Goal: Complete application form

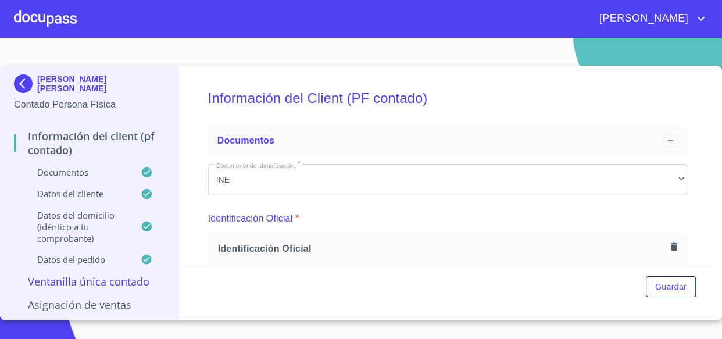
scroll to position [3012, 0]
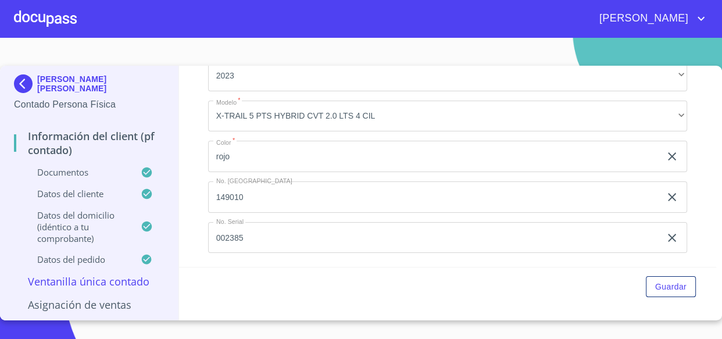
click at [37, 23] on div at bounding box center [45, 18] width 63 height 37
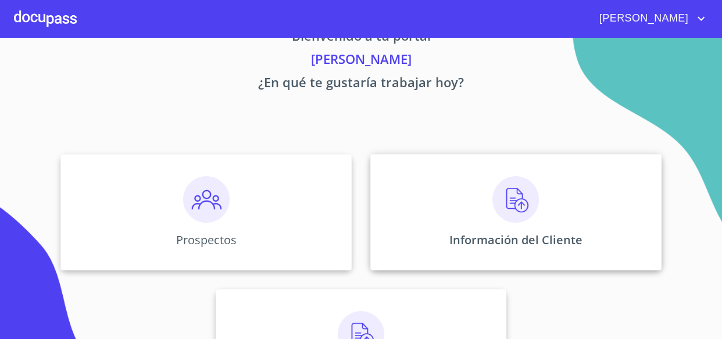
scroll to position [52, 0]
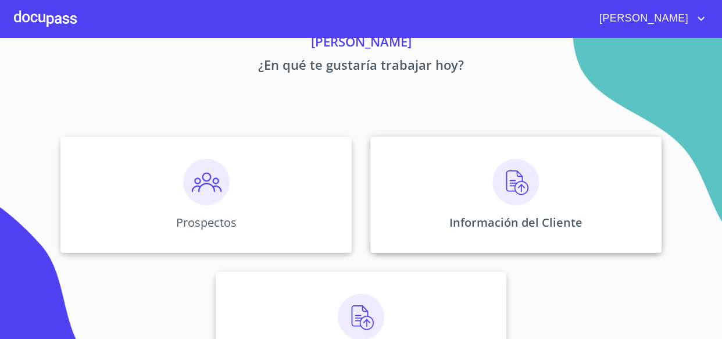
click at [431, 202] on div "Información del Cliente" at bounding box center [515, 195] width 291 height 116
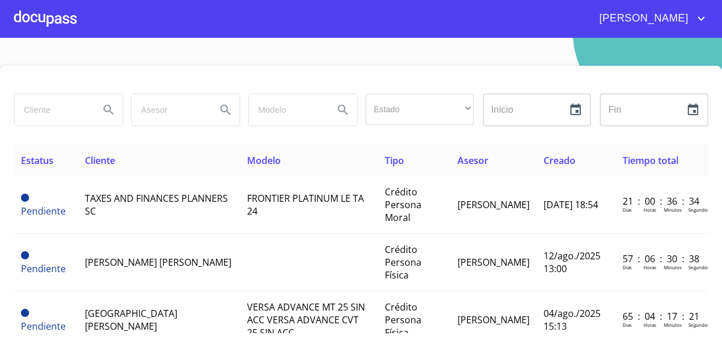
click at [37, 102] on input "search" at bounding box center [53, 109] width 76 height 31
type input "[PERSON_NAME]"
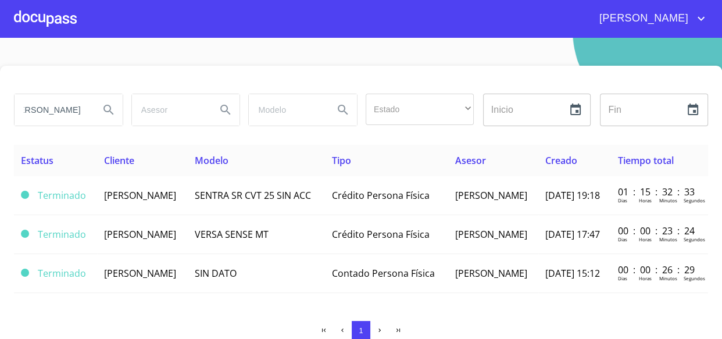
scroll to position [0, 0]
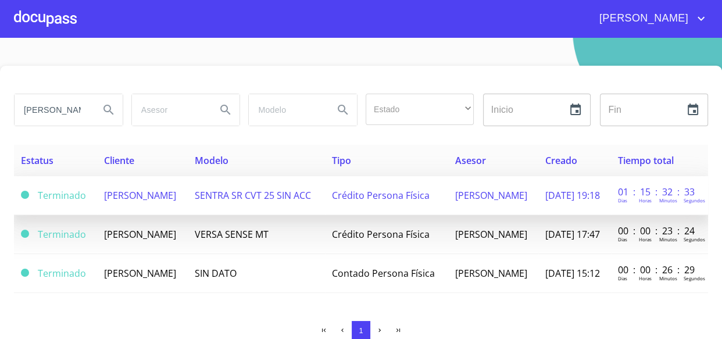
click at [163, 202] on td "[PERSON_NAME]" at bounding box center [142, 195] width 91 height 39
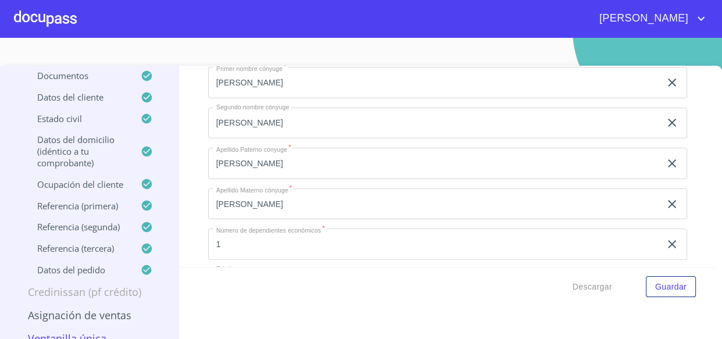
scroll to position [4016, 0]
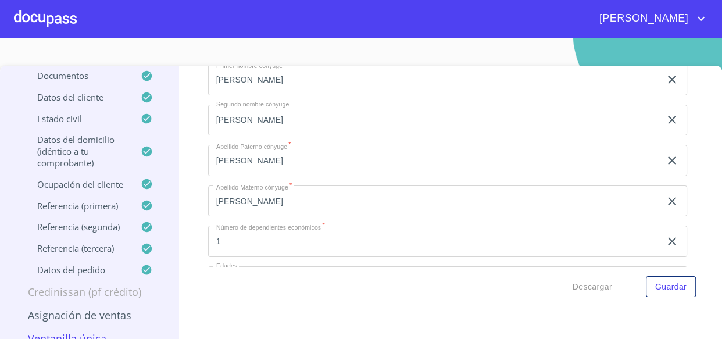
drag, startPoint x: 289, startPoint y: 209, endPoint x: 185, endPoint y: 208, distance: 104.1
click at [185, 208] on div "Información del cliente (PF crédito) Documentos Documento de identificación.   …" at bounding box center [447, 166] width 537 height 201
click at [575, 280] on span "Descargar" at bounding box center [593, 287] width 40 height 15
